Goal: Transaction & Acquisition: Download file/media

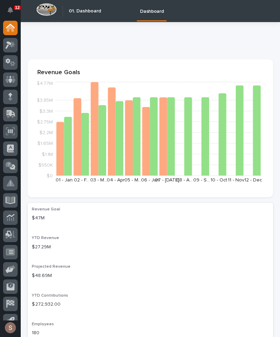
click at [13, 113] on icon at bounding box center [11, 113] width 9 height 7
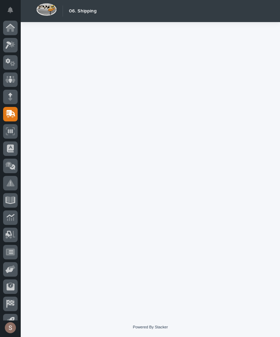
scroll to position [11, 0]
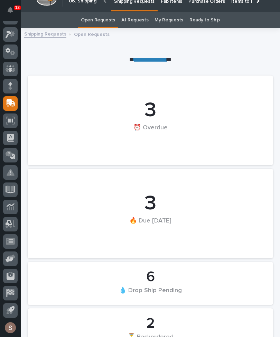
scroll to position [1, 0]
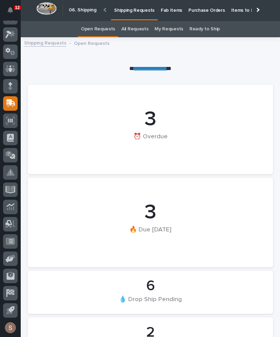
click at [173, 8] on p "Fab Items" at bounding box center [171, 6] width 21 height 15
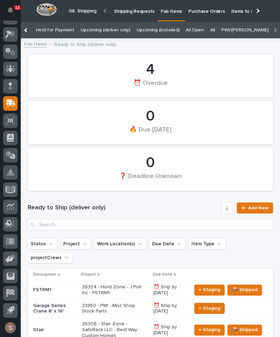
scroll to position [0, 120]
click at [213, 33] on link "All" at bounding box center [215, 30] width 5 height 16
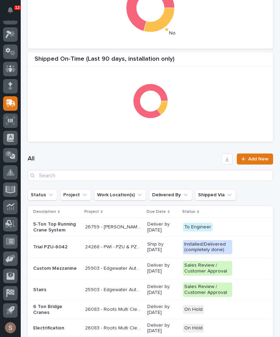
scroll to position [190, 0]
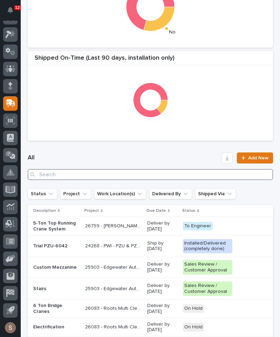
click at [131, 171] on input "Search" at bounding box center [150, 174] width 245 height 11
click at [72, 174] on input "Search" at bounding box center [150, 174] width 245 height 11
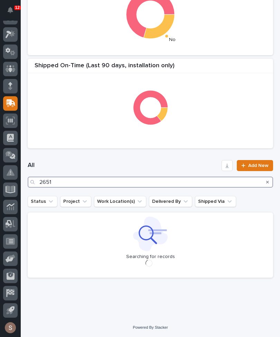
type input "26514"
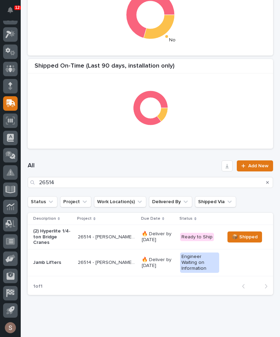
click at [68, 236] on p "(2) Hyperlite 1/4-ton Bridge Cranes" at bounding box center [52, 237] width 39 height 17
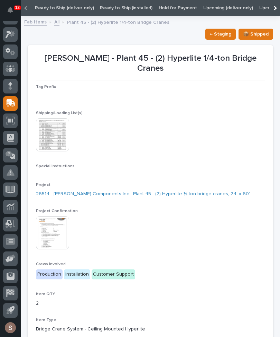
click at [52, 128] on img at bounding box center [52, 134] width 33 height 33
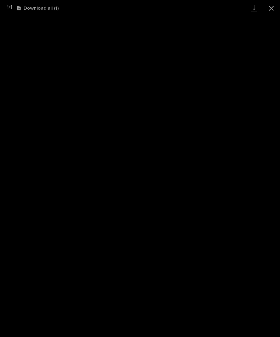
click at [249, 12] on link "Download" at bounding box center [253, 8] width 17 height 16
